Goal: Navigation & Orientation: Find specific page/section

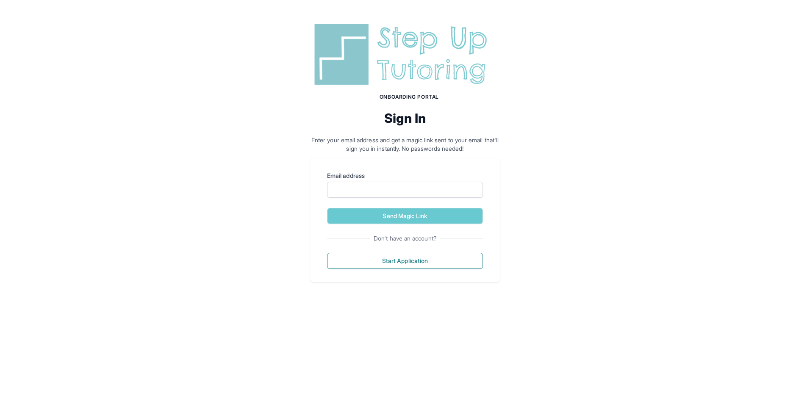
click at [426, 66] on img at bounding box center [405, 54] width 190 height 68
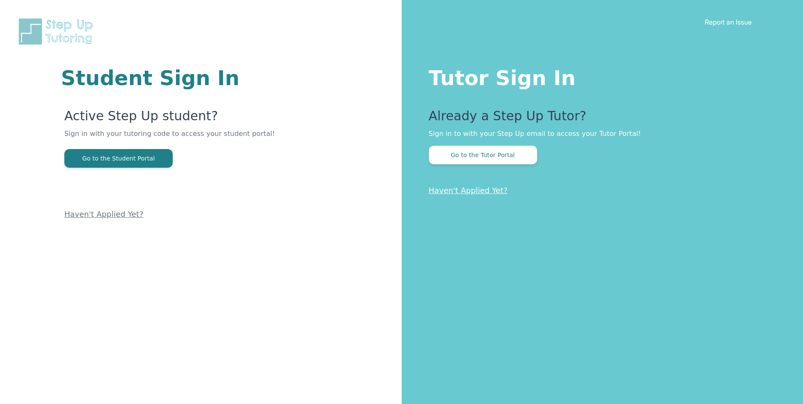
drag, startPoint x: 557, startPoint y: 93, endPoint x: 516, endPoint y: 80, distance: 43.3
click at [557, 93] on div "Tutor Sign In Already a Step Up Tutor? Sign in to with your Step Up email to ac…" at bounding box center [603, 202] width 402 height 404
click at [503, 75] on h1 "Tutor Sign In" at bounding box center [599, 76] width 341 height 24
click at [492, 159] on button "Go to the Tutor Portal" at bounding box center [483, 155] width 108 height 19
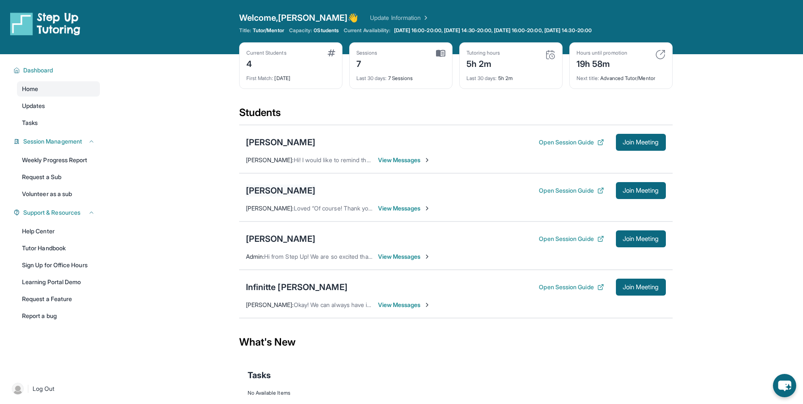
click at [275, 189] on div "[PERSON_NAME]" at bounding box center [280, 191] width 69 height 12
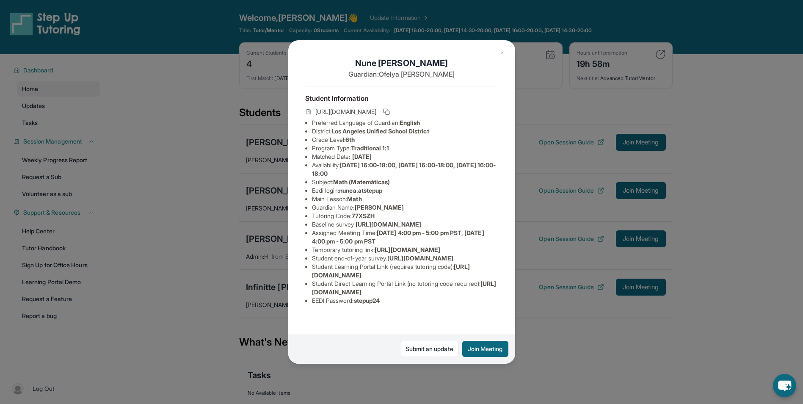
scroll to position [42, 0]
